Goal: Information Seeking & Learning: Learn about a topic

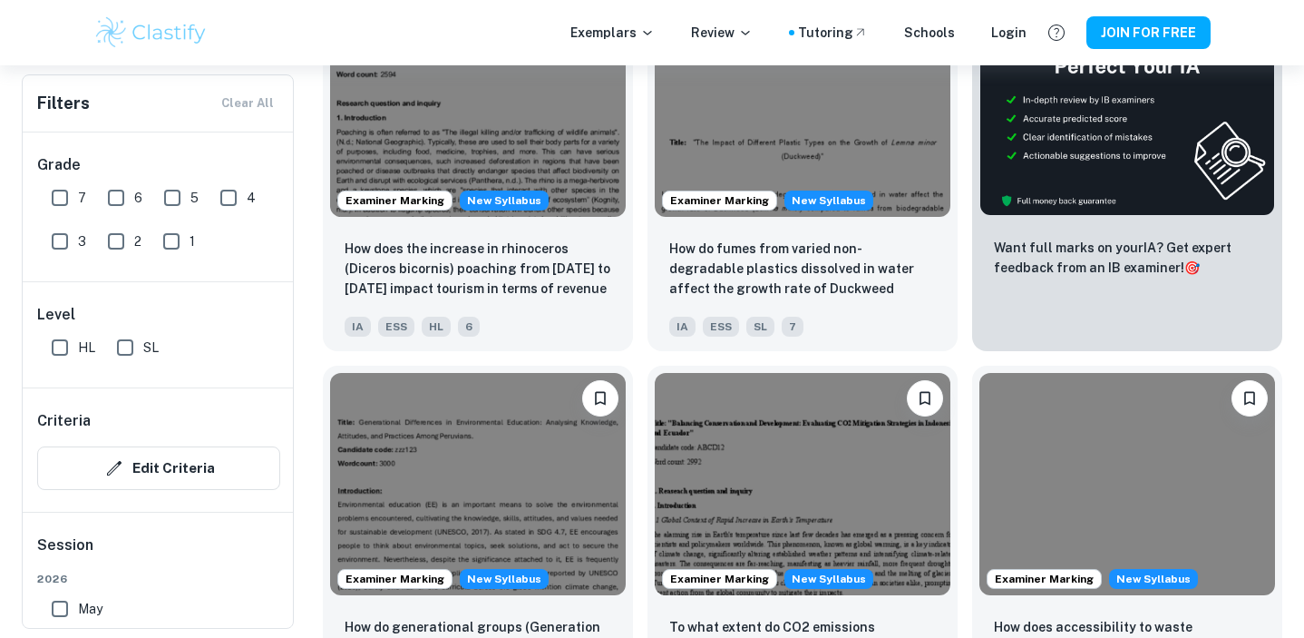
scroll to position [756, 0]
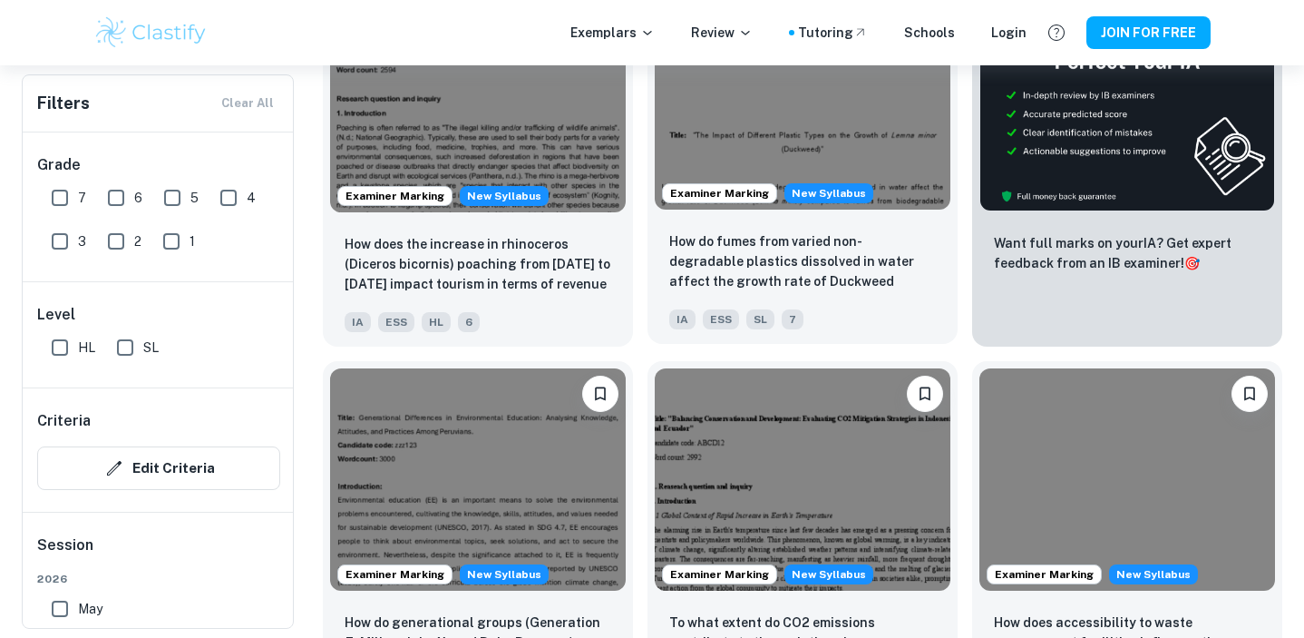
click at [770, 224] on div "How do fumes from varied non-degradable plastics dissolved in water affect the …" at bounding box center [803, 280] width 310 height 127
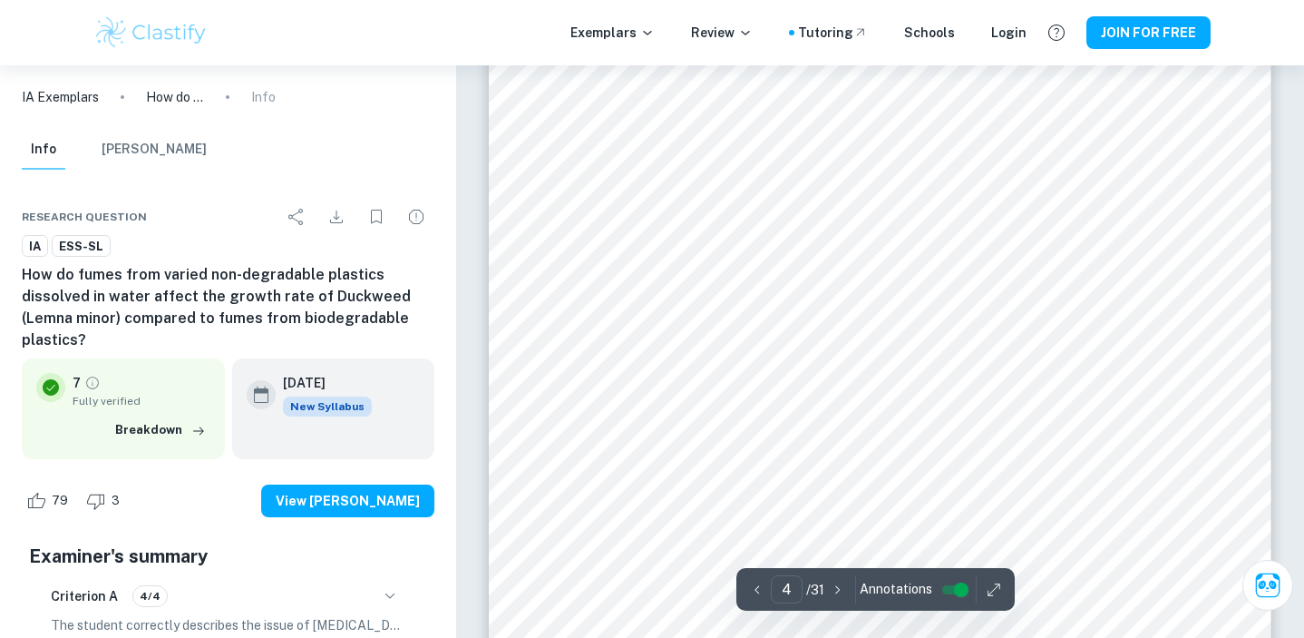
scroll to position [3644, 0]
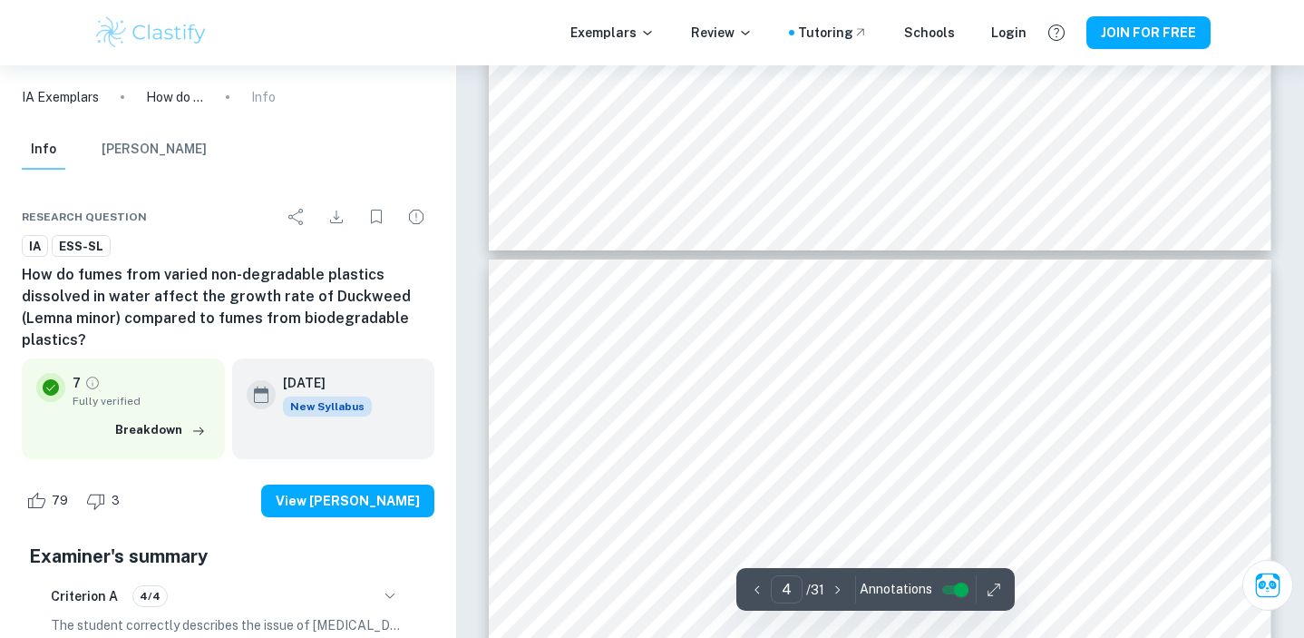
type input "3"
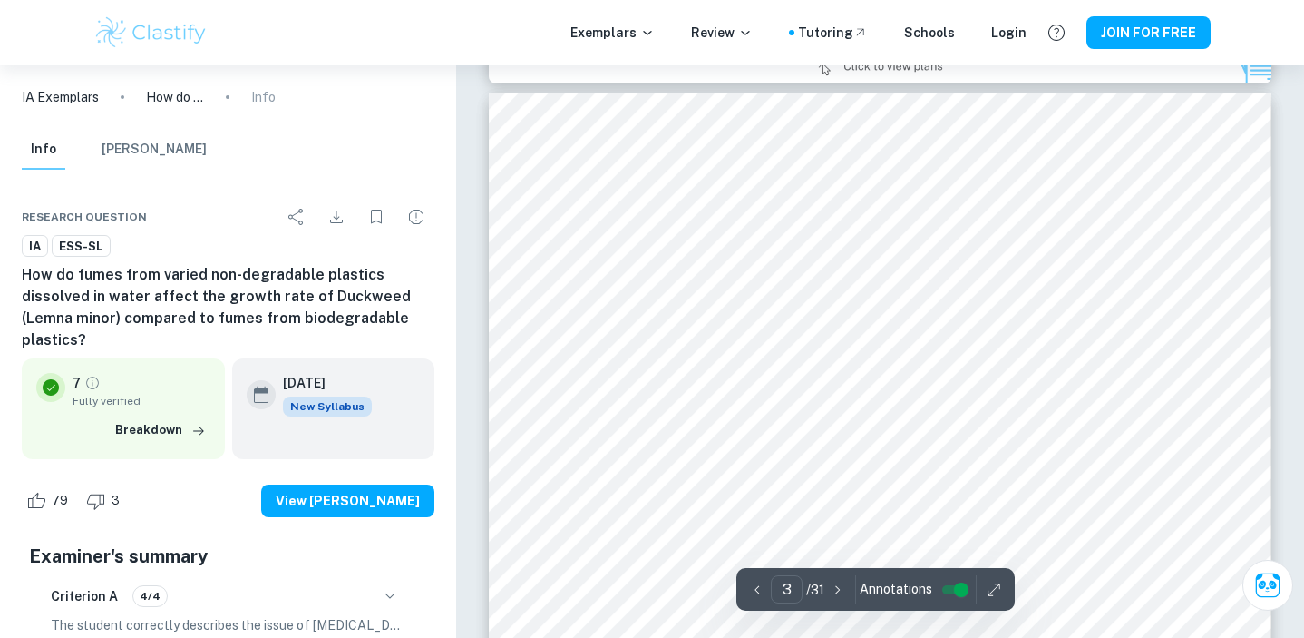
scroll to position [2290, 0]
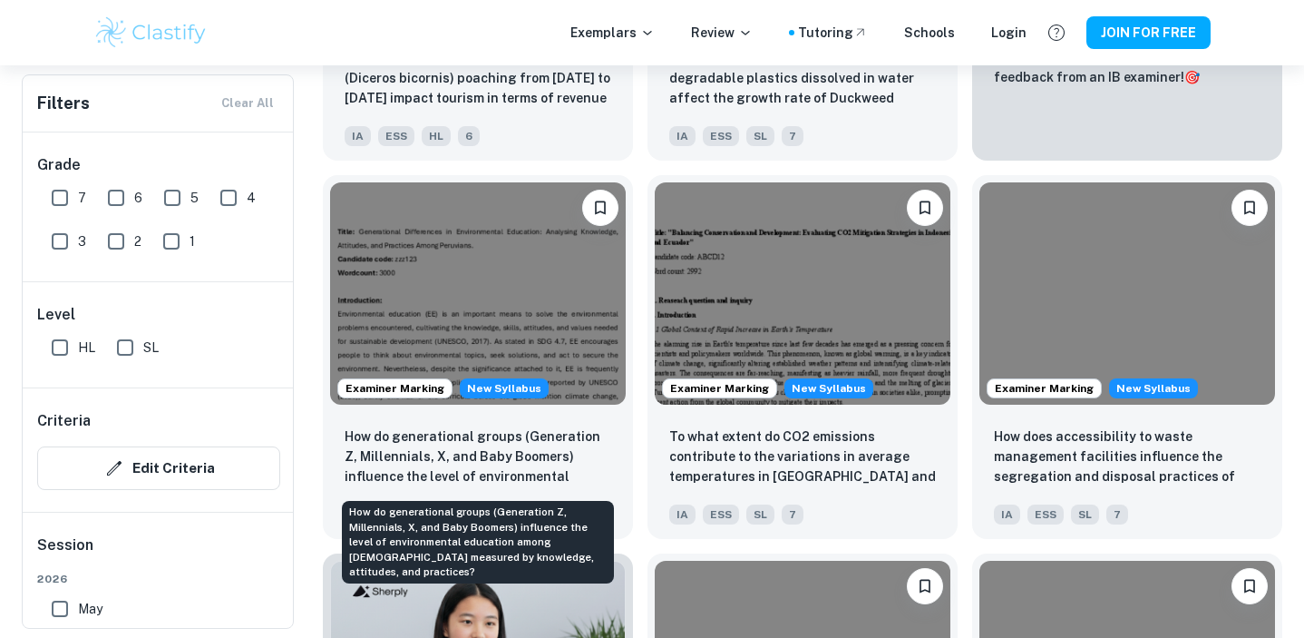
scroll to position [944, 0]
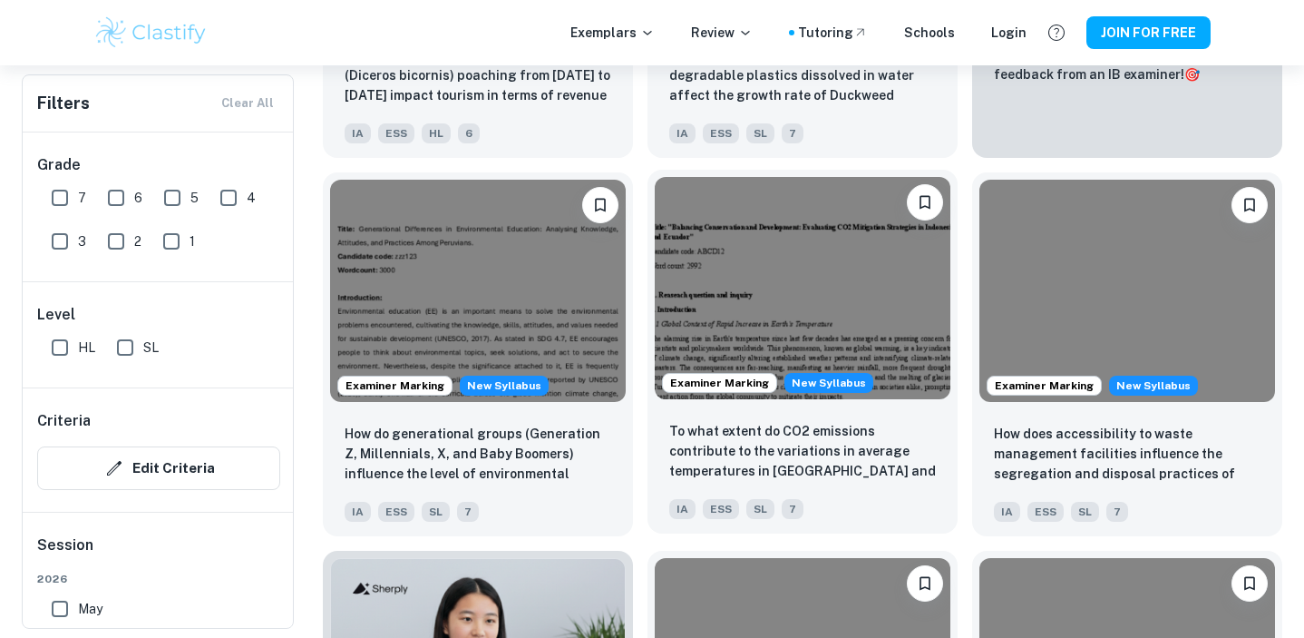
click at [722, 318] on img at bounding box center [803, 287] width 296 height 221
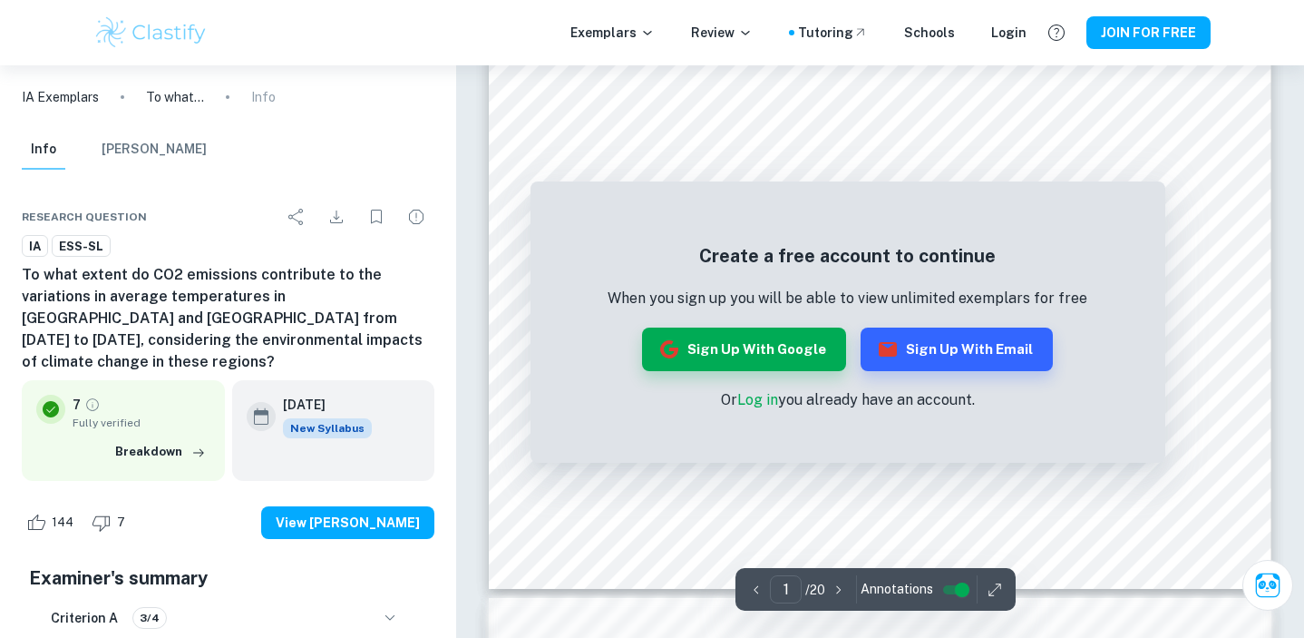
scroll to position [481, 0]
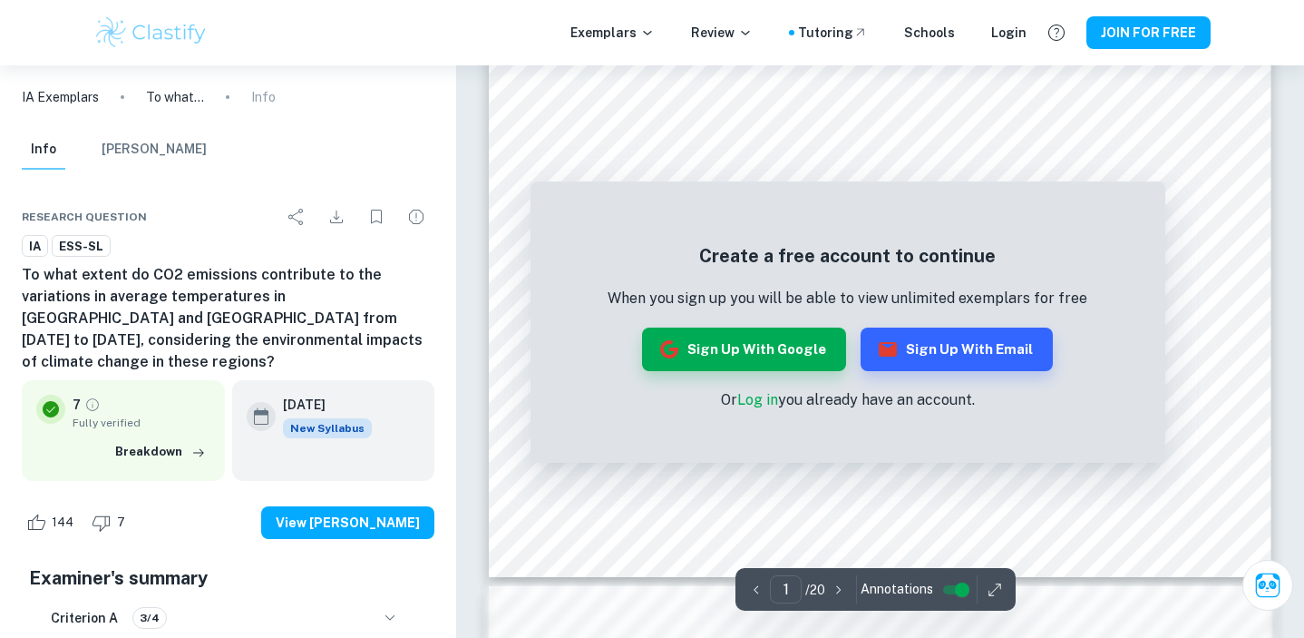
click at [655, 440] on div "Create a free account to continue When you sign up you will be able to view unl…" at bounding box center [848, 326] width 635 height 272
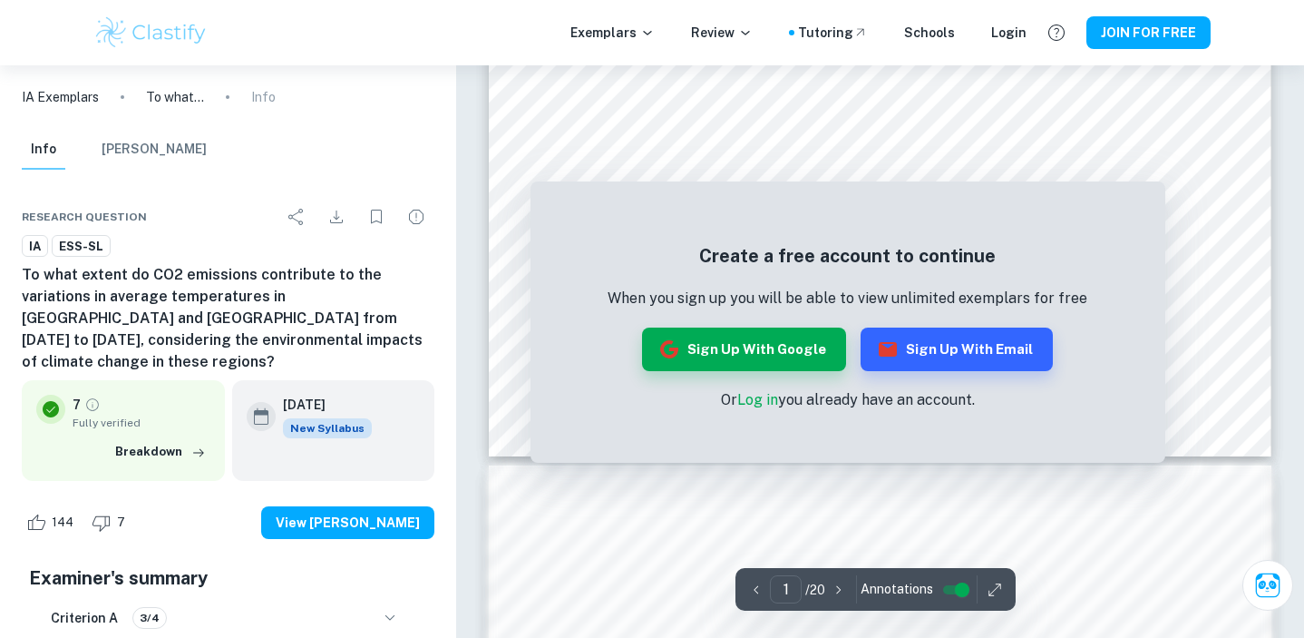
scroll to position [610, 0]
